Goal: Task Accomplishment & Management: Manage account settings

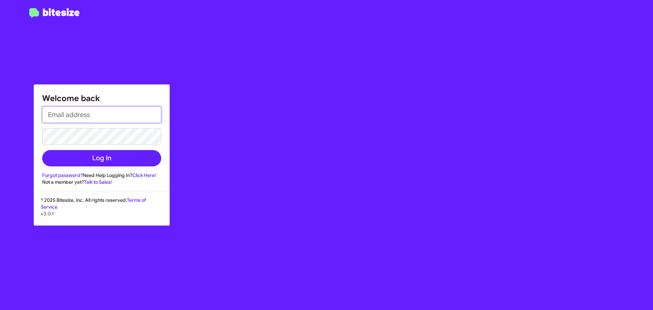
click at [100, 118] on input "email" at bounding box center [101, 115] width 119 height 16
type input "[EMAIL_ADDRESS][DOMAIN_NAME]"
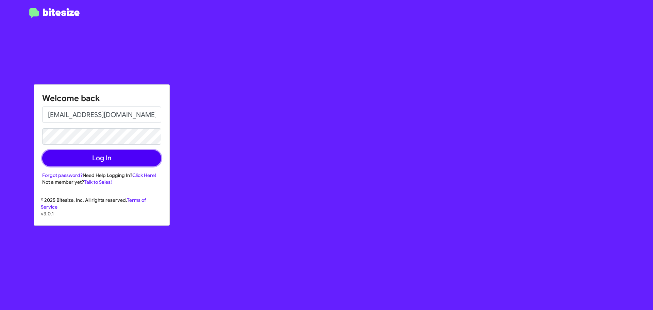
click at [105, 155] on button "Log In" at bounding box center [101, 158] width 119 height 16
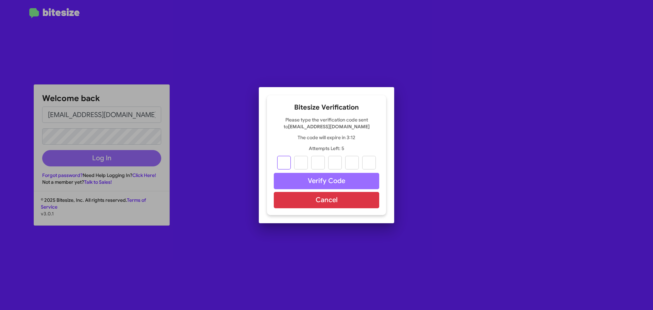
type input "6"
type input "3"
type input "8"
type input "9"
type input "6"
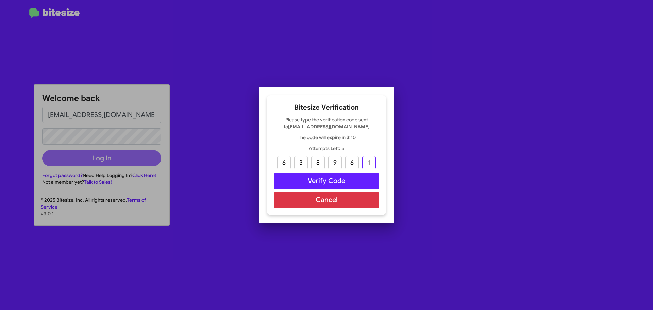
type input "1"
click at [340, 184] on button "Verify Code" at bounding box center [326, 181] width 105 height 16
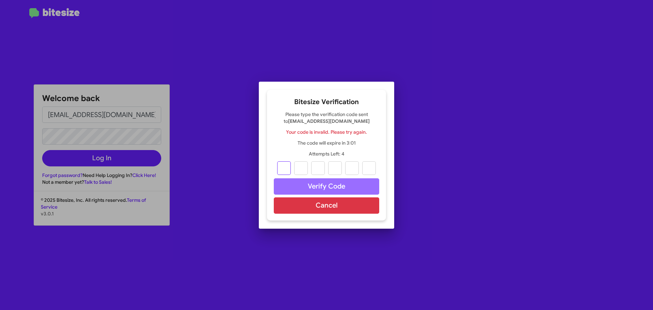
type input "6"
type input "3"
type input "8"
type input "9"
type input "6"
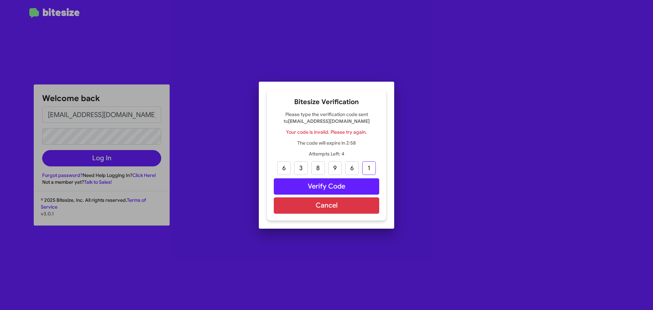
type input "1"
click at [344, 189] on button "Verify Code" at bounding box center [326, 186] width 105 height 16
type input "6"
type input "3"
type input "8"
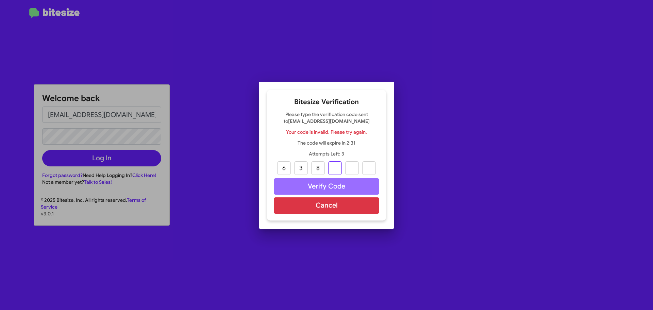
type input "9"
type input "6"
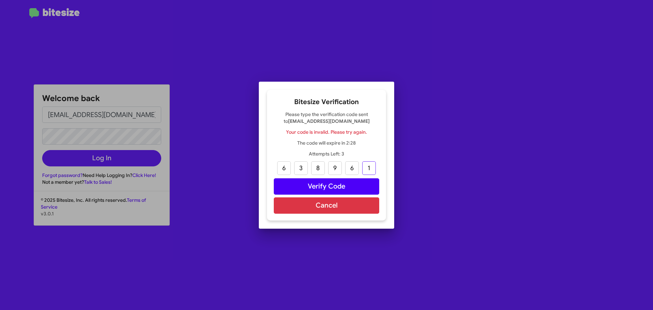
type input "1"
click at [338, 183] on button "Verify Code" at bounding box center [326, 186] width 105 height 16
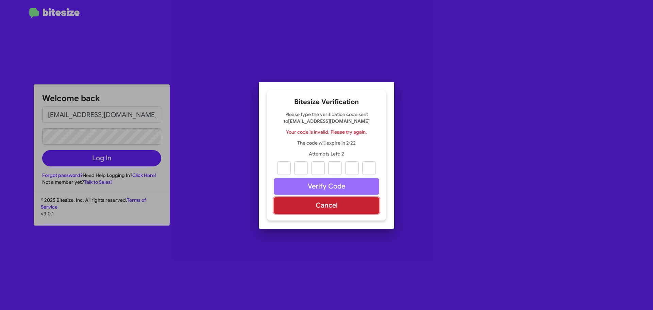
click at [337, 206] on button "Cancel" at bounding box center [326, 205] width 105 height 16
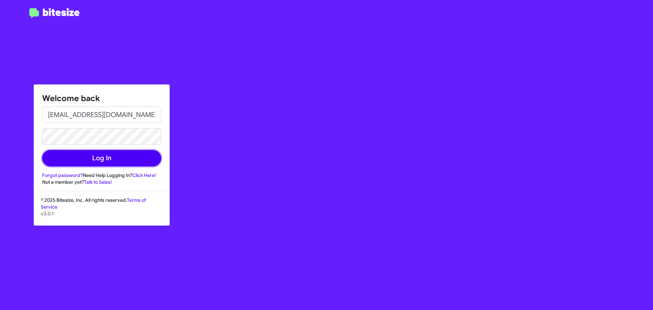
click at [115, 161] on button "Log In" at bounding box center [101, 158] width 119 height 16
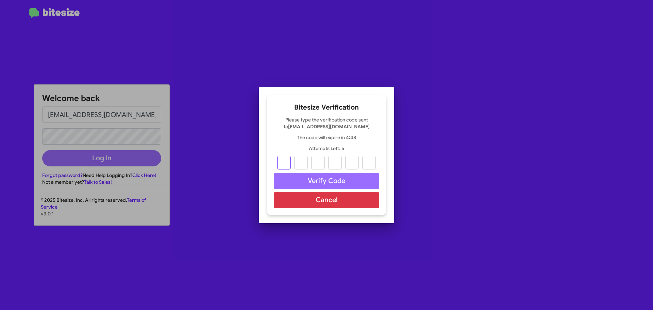
type input "4"
type input "0"
type input "8"
type input "6"
type input "4"
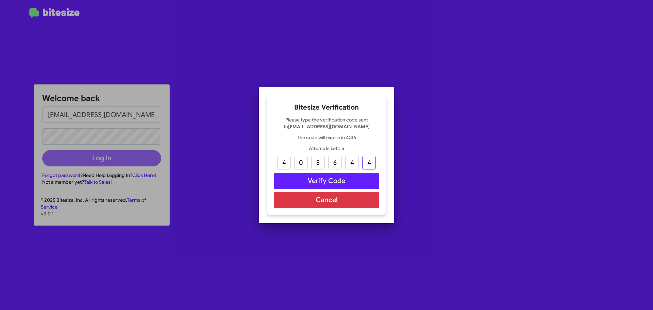
type input "4"
click at [334, 181] on button "Verify Code" at bounding box center [326, 181] width 105 height 16
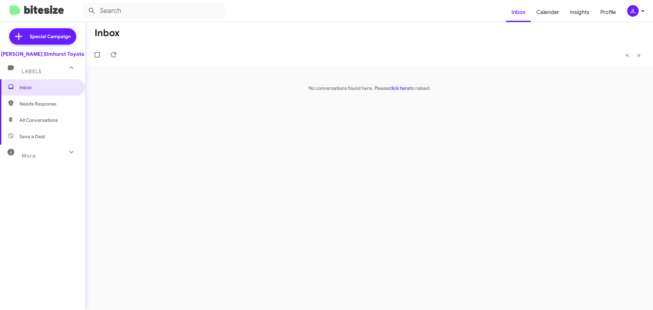
click at [181, 158] on div "Inbox « Previous » Next No conversations found here. Please click here to reload" at bounding box center [369, 166] width 568 height 288
click at [159, 189] on div "Inbox « Previous » Next No conversations found here. Please click here to reload" at bounding box center [369, 166] width 568 height 288
click at [171, 152] on div "Inbox « Previous » Next No conversations found here. Please click here to reload" at bounding box center [369, 166] width 568 height 288
click at [200, 169] on div "Inbox « Previous » Next No conversations found here. Please click here to reload" at bounding box center [369, 166] width 568 height 288
click at [178, 46] on mat-toolbar-row "« Previous » Next" at bounding box center [369, 55] width 568 height 22
